Goal: Task Accomplishment & Management: Use online tool/utility

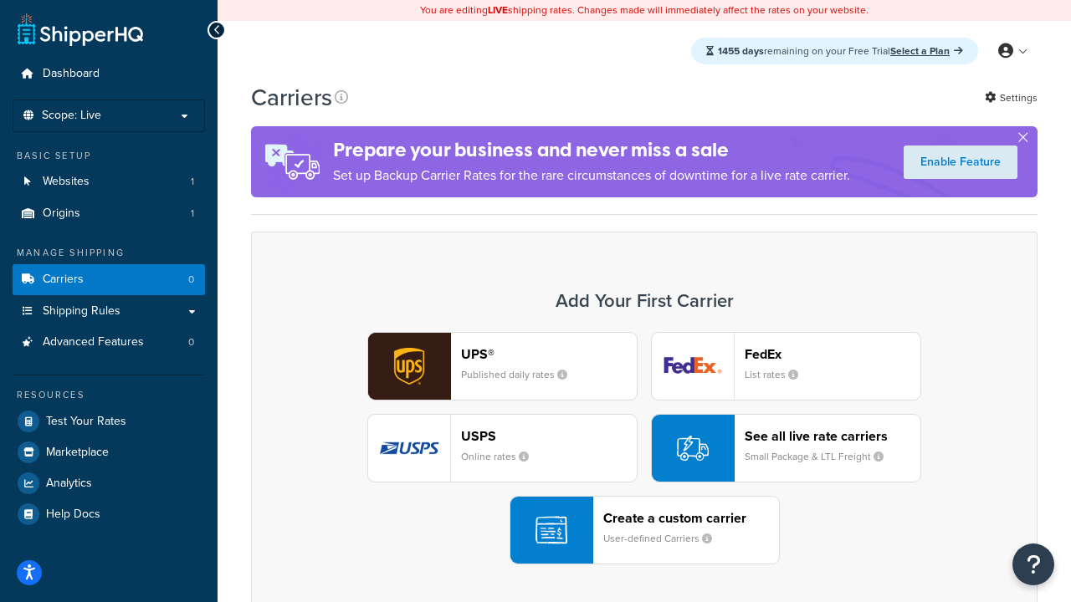
click at [644, 448] on div "UPS® Published daily rates FedEx List rates USPS Online rates See all live rate…" at bounding box center [644, 448] width 751 height 233
click at [832, 354] on header "FedEx" at bounding box center [832, 354] width 176 height 16
